Goal: Information Seeking & Learning: Learn about a topic

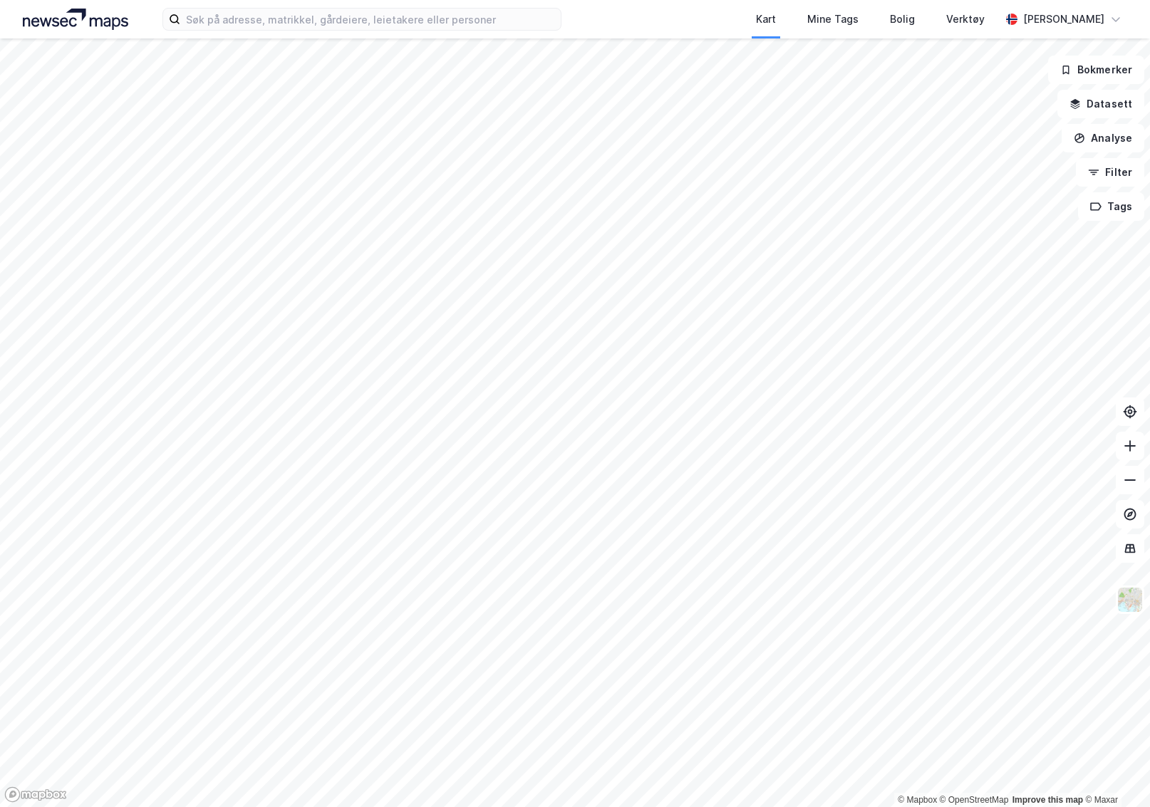
click at [514, 33] on div "Kart Mine Tags Bolig Verktøy [PERSON_NAME]" at bounding box center [575, 19] width 1150 height 38
click at [509, 30] on label at bounding box center [361, 19] width 399 height 23
click at [509, 30] on input at bounding box center [370, 19] width 381 height 21
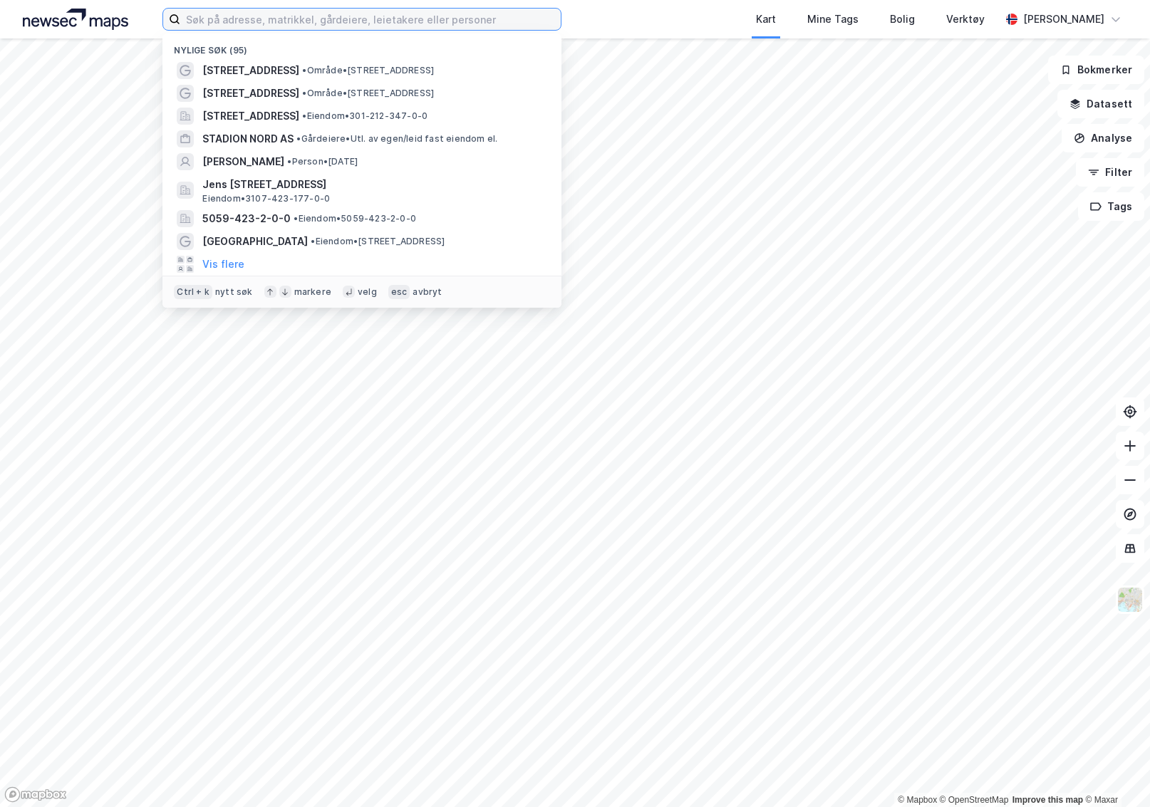
click at [493, 24] on input at bounding box center [370, 19] width 381 height 21
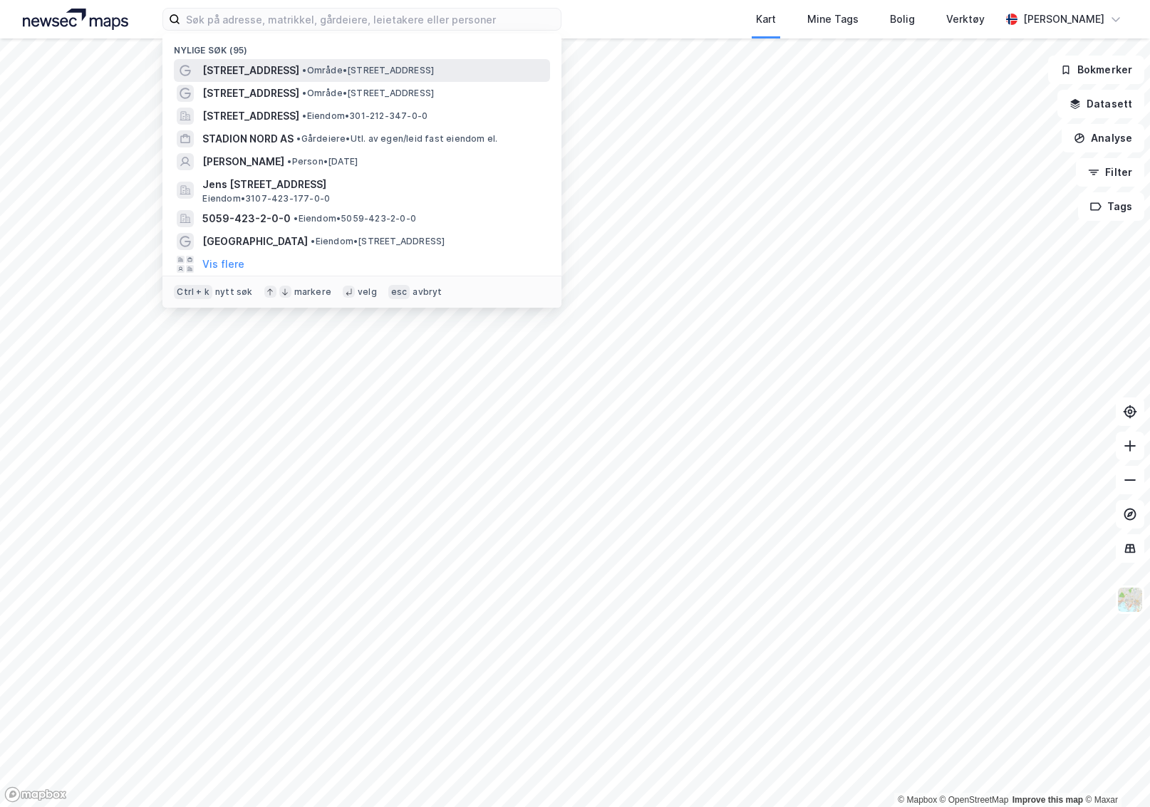
click at [361, 74] on span "• Område • [STREET_ADDRESS]" at bounding box center [368, 70] width 132 height 11
